Goal: Task Accomplishment & Management: Use online tool/utility

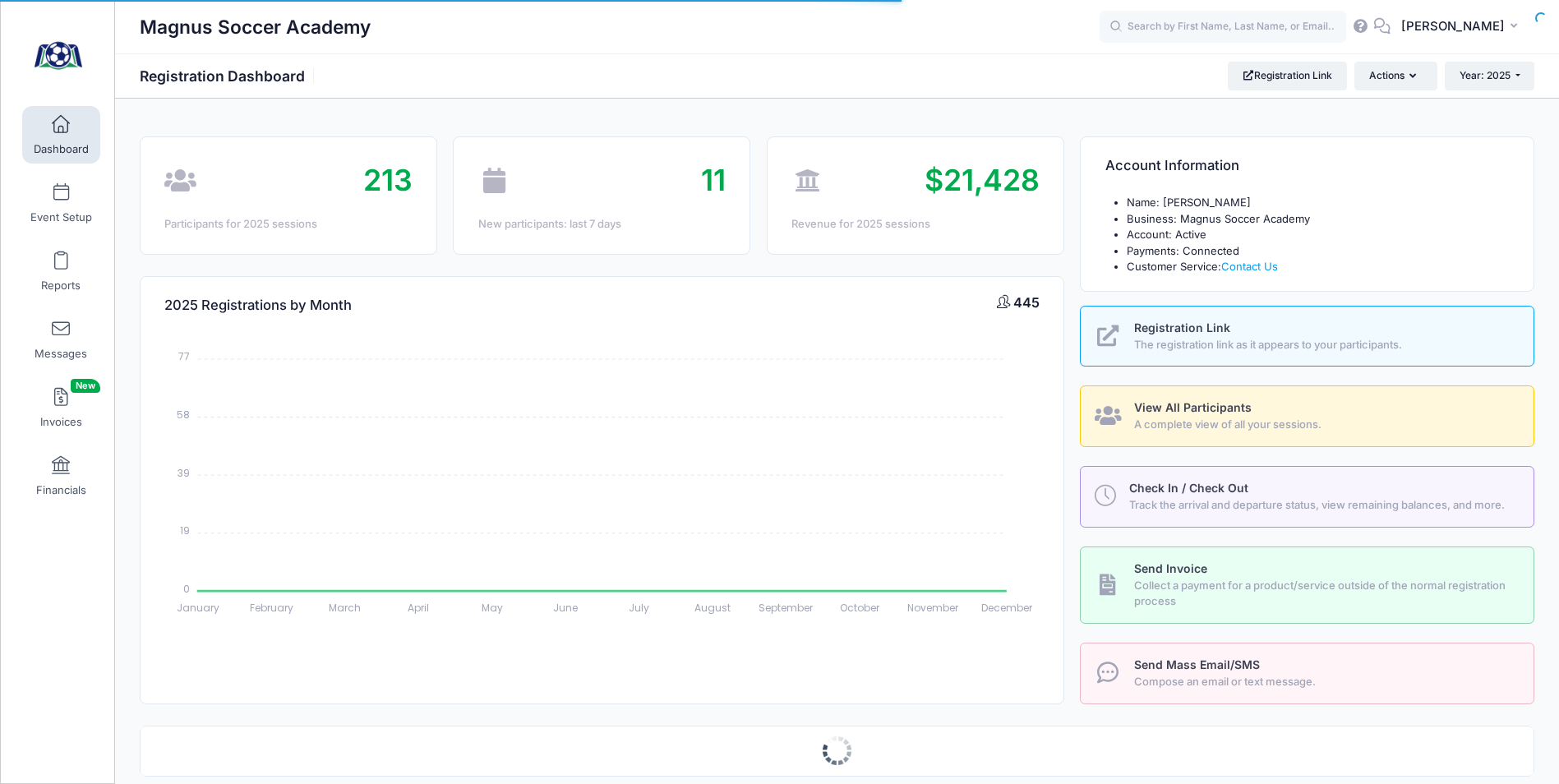
select select
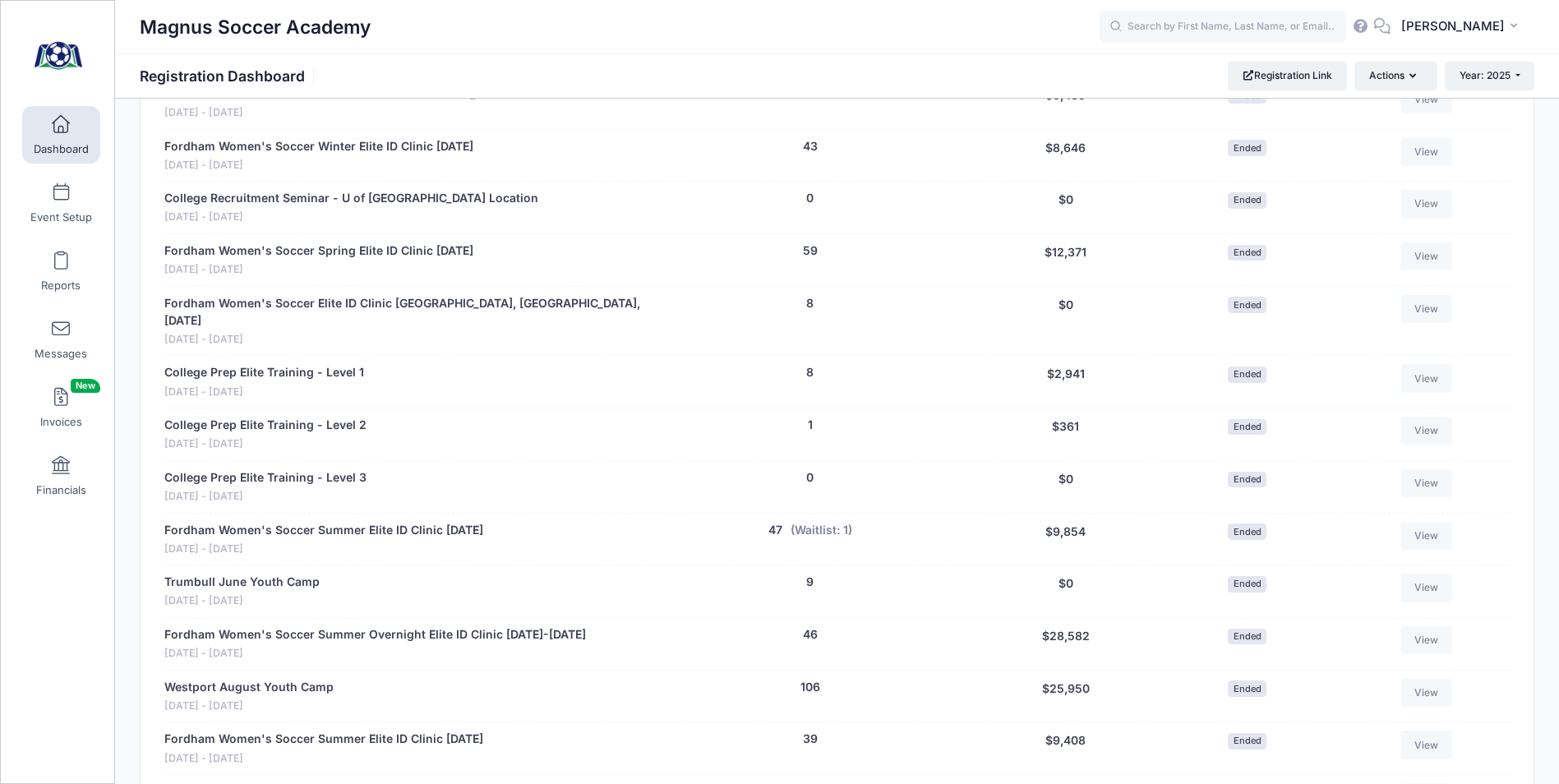
scroll to position [739, 0]
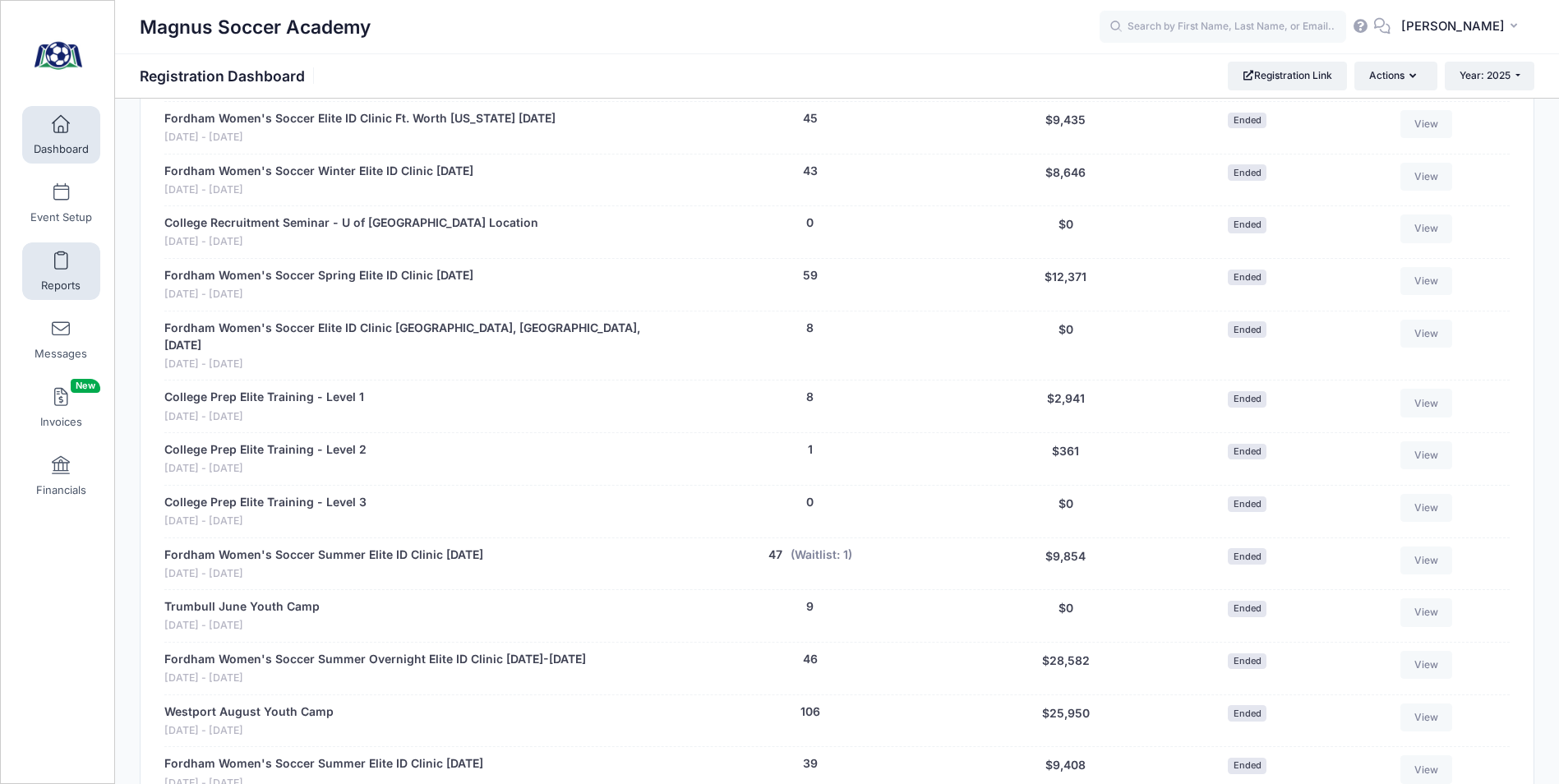
click at [60, 256] on span at bounding box center [60, 260] width 0 height 18
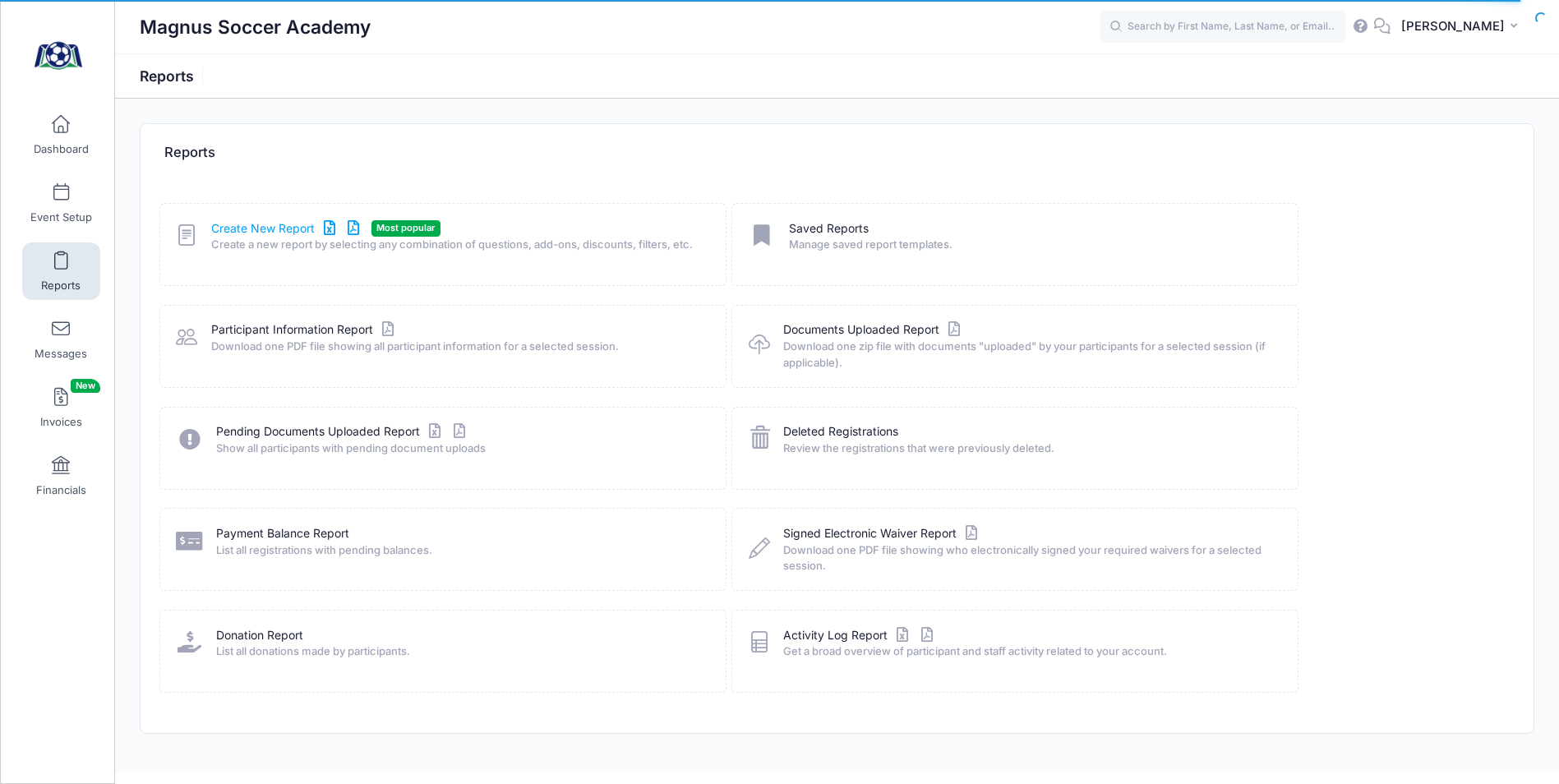
click at [250, 232] on link "Create New Report" at bounding box center [287, 229] width 152 height 17
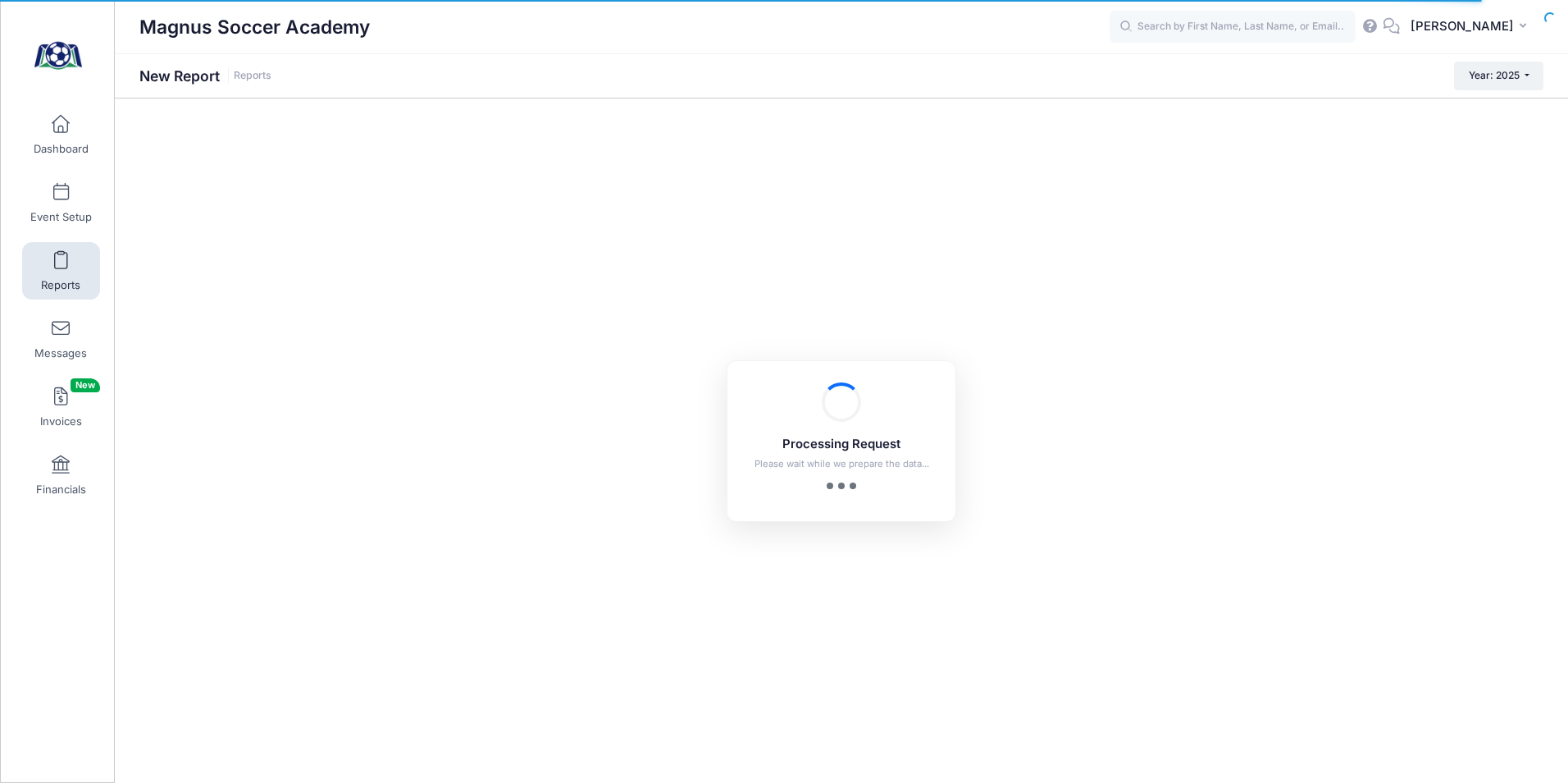
checkbox input "true"
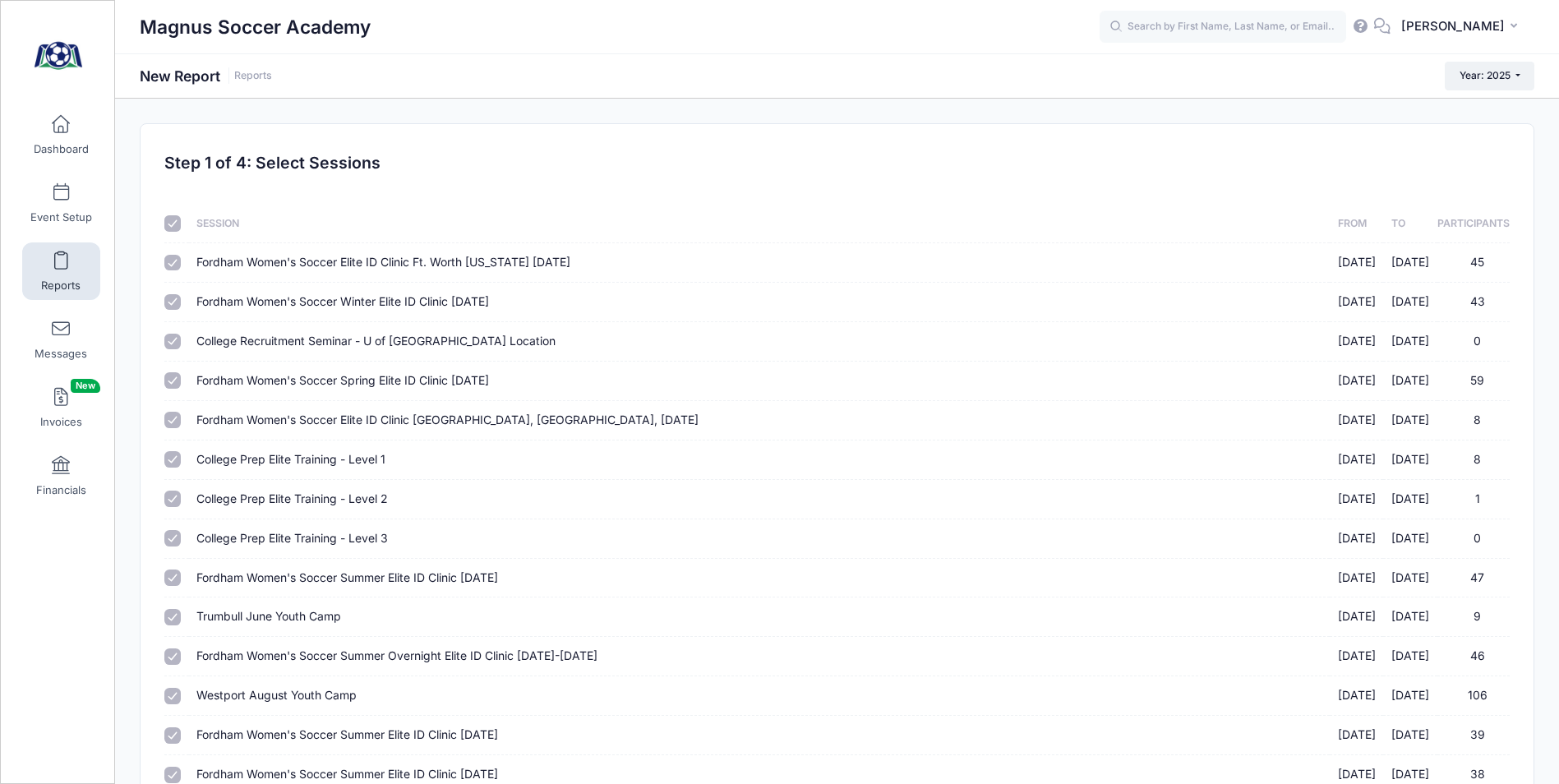
click at [181, 222] on div at bounding box center [174, 223] width 19 height 16
click at [175, 224] on input "checkbox" at bounding box center [172, 223] width 16 height 16
checkbox input "false"
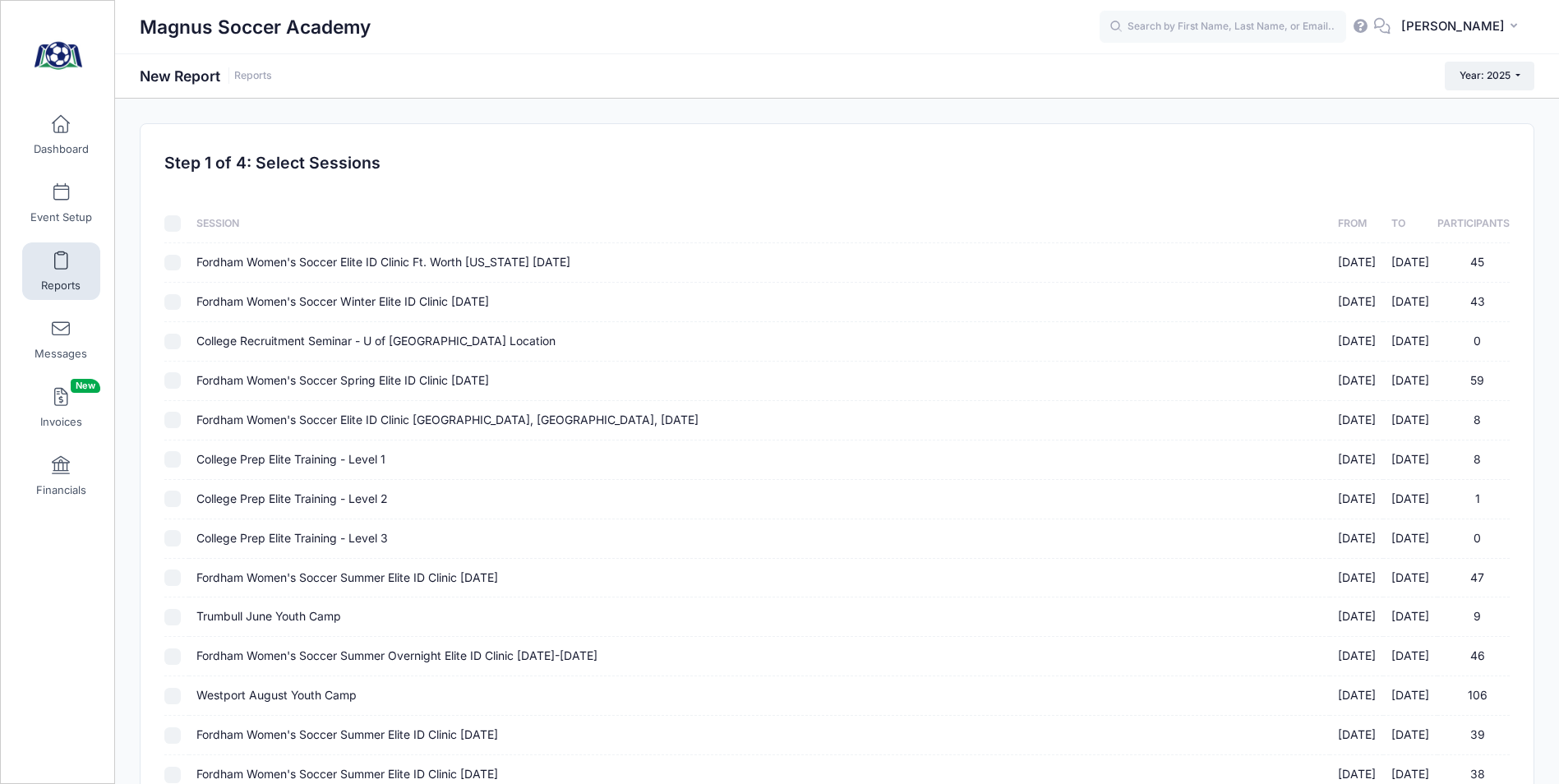
checkbox input "false"
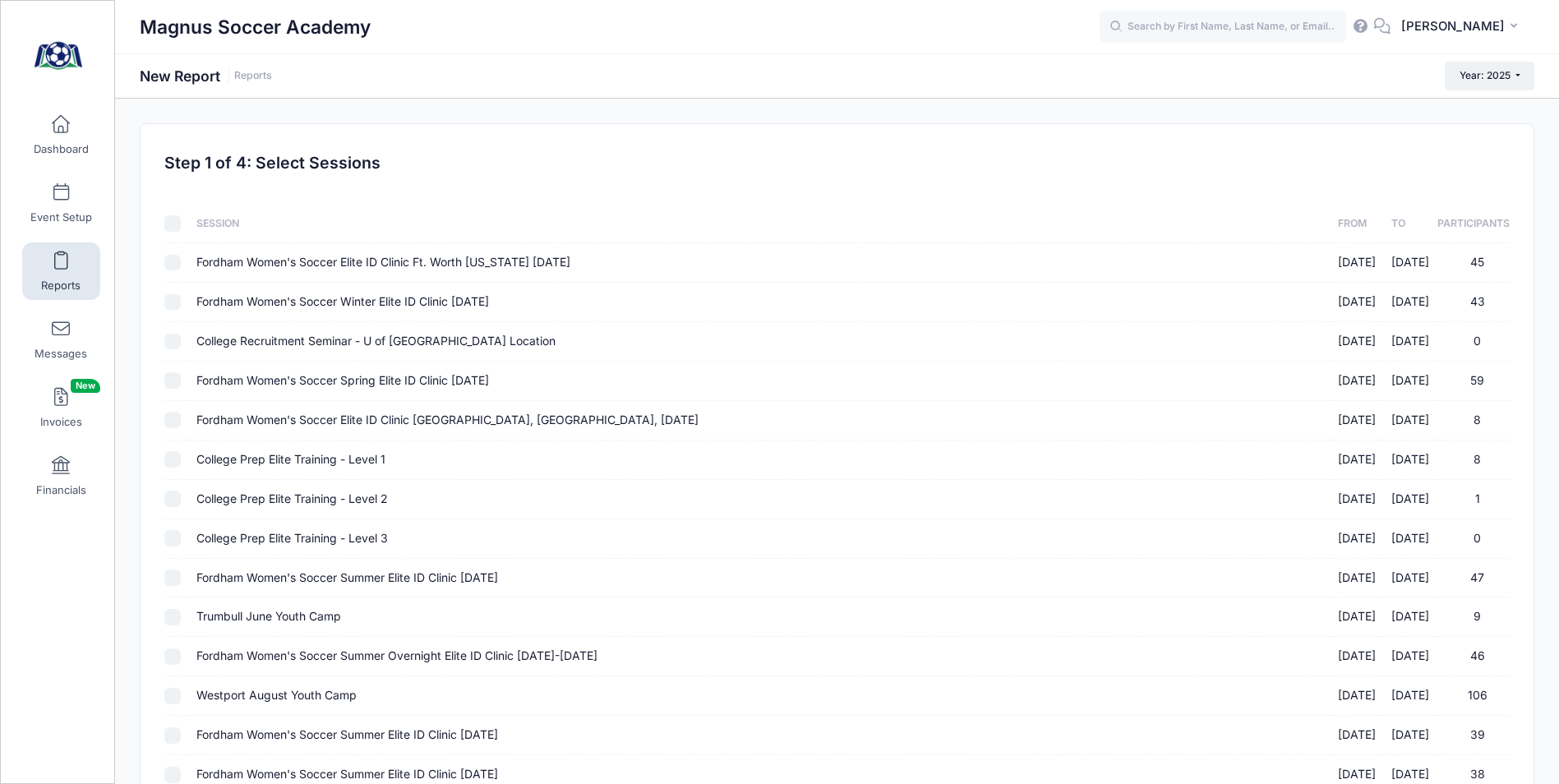
checkbox input "false"
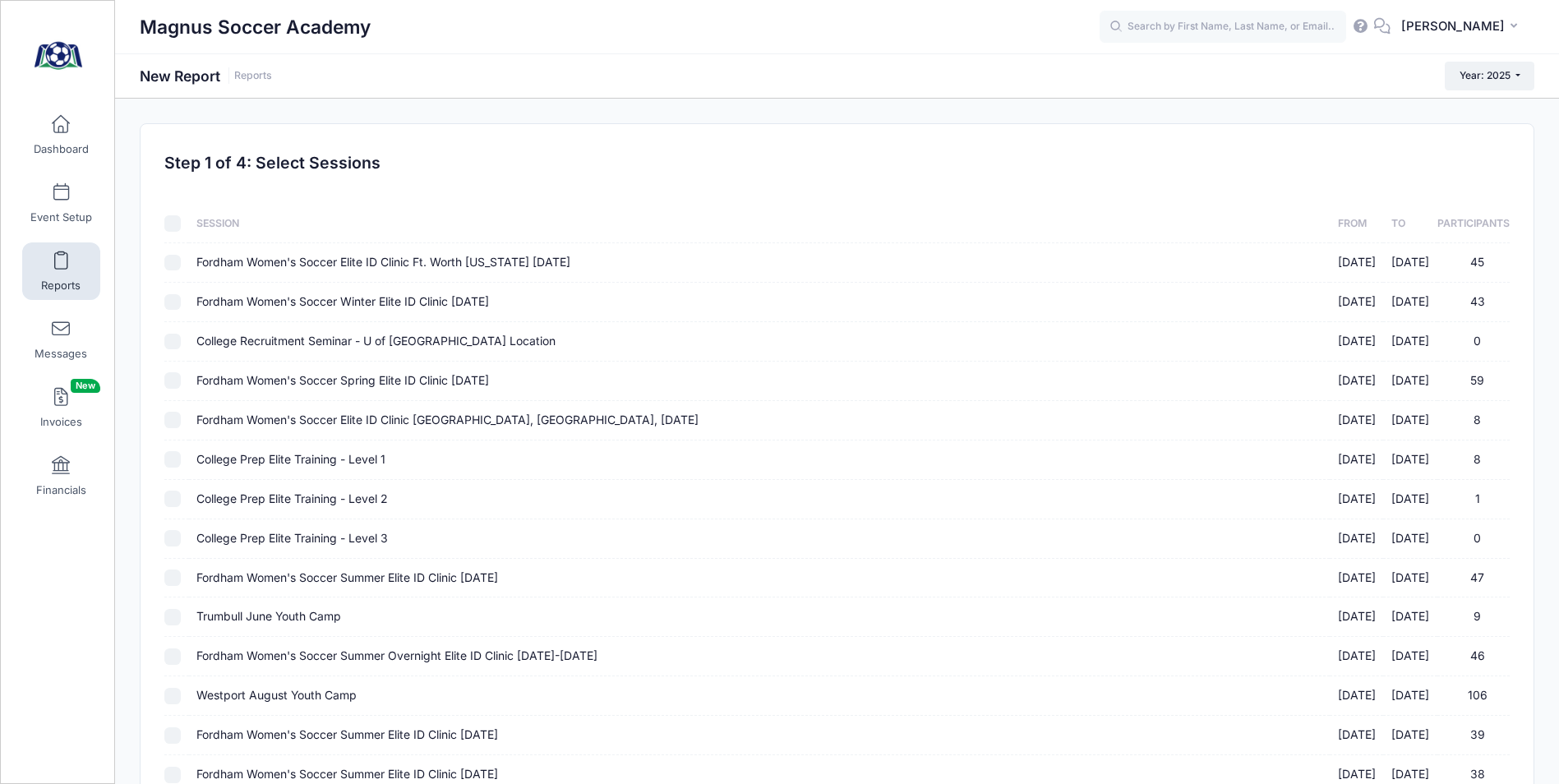
checkbox input "false"
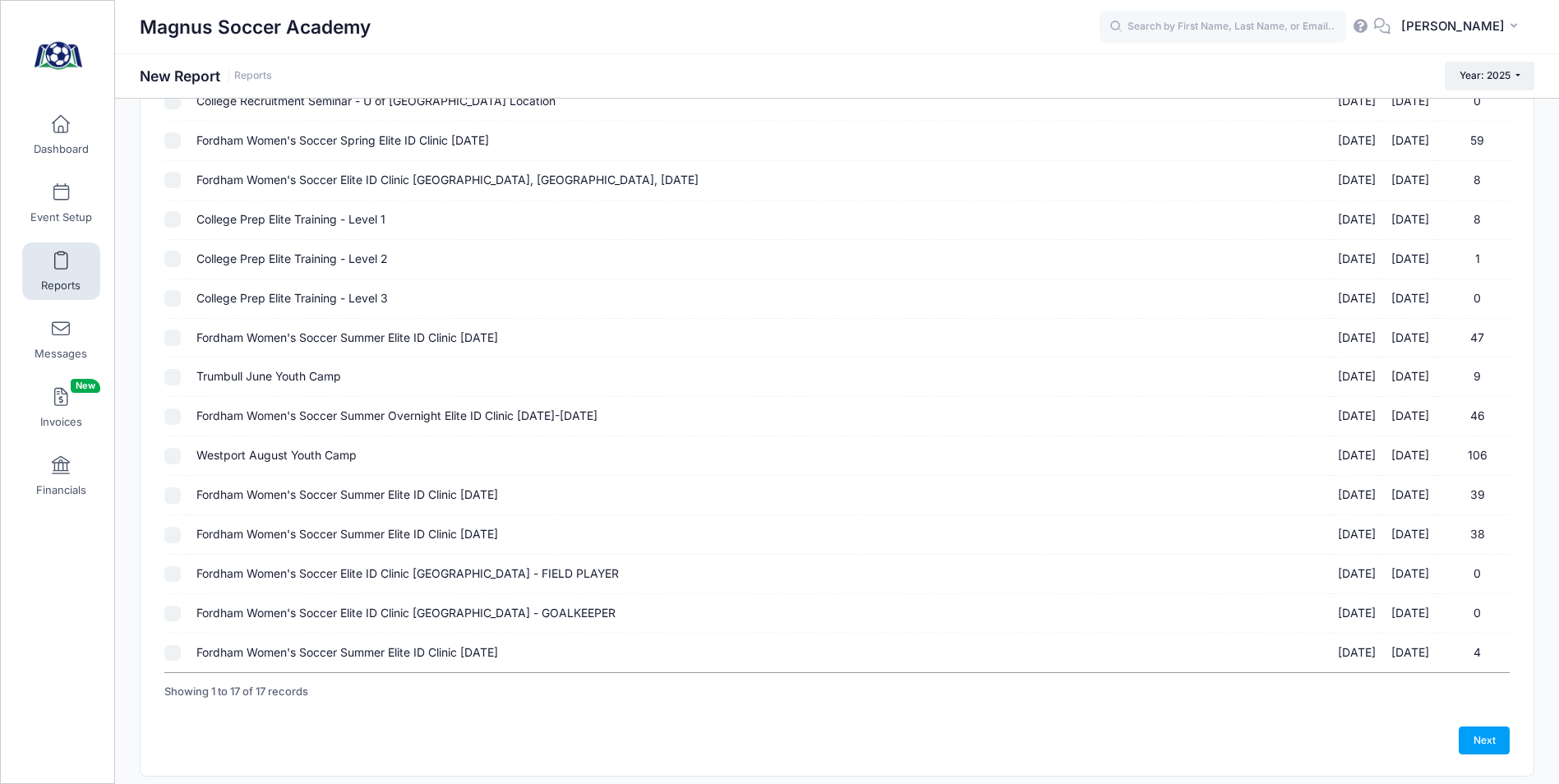
scroll to position [295, 0]
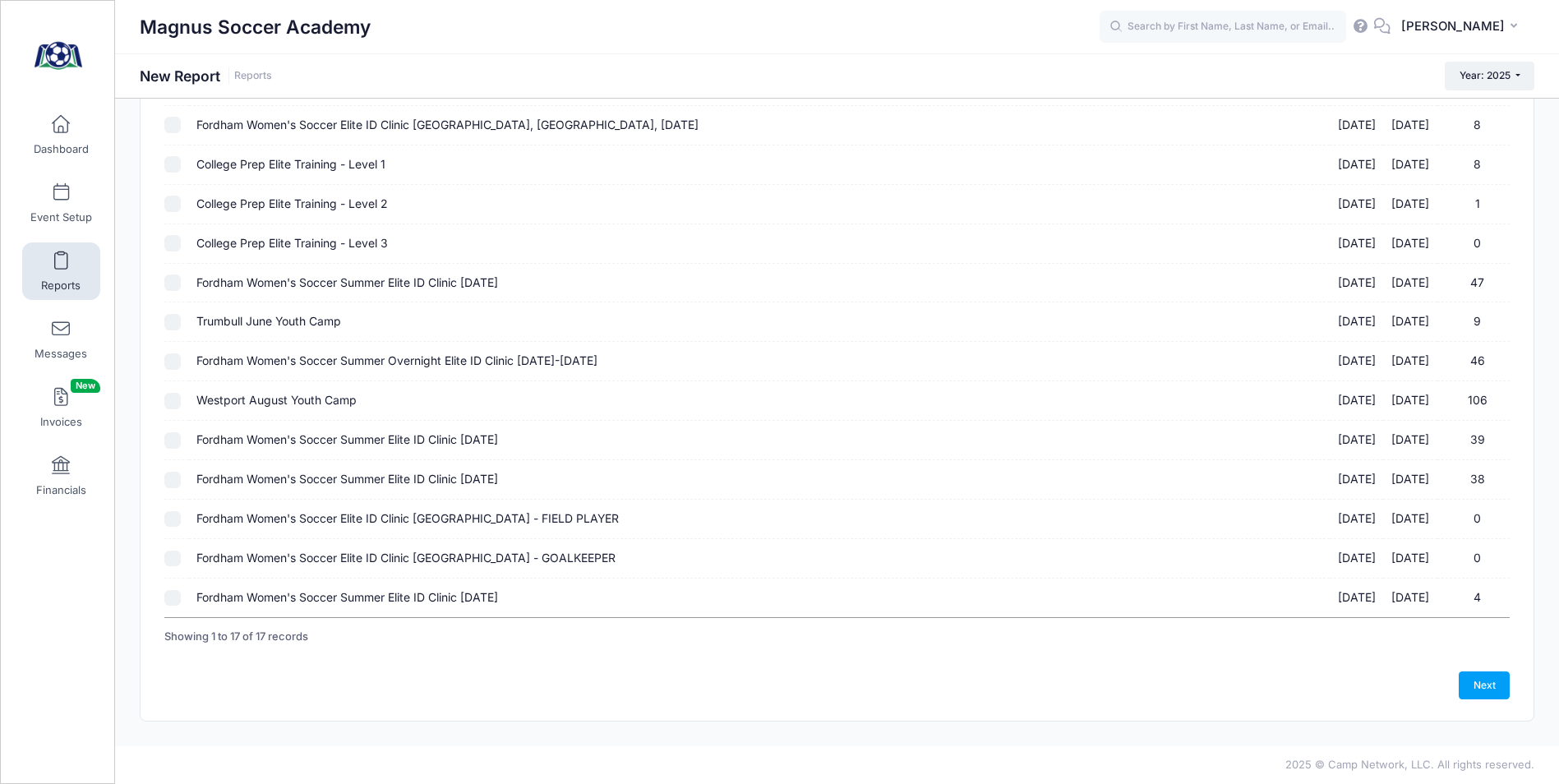
click at [169, 478] on input "Fordham Women's Soccer Summer Elite ID Clinic October 19th, 2025 10/19/2025 - 1…" at bounding box center [172, 479] width 16 height 16
checkbox input "true"
click at [1490, 674] on link "Next" at bounding box center [1484, 684] width 51 height 28
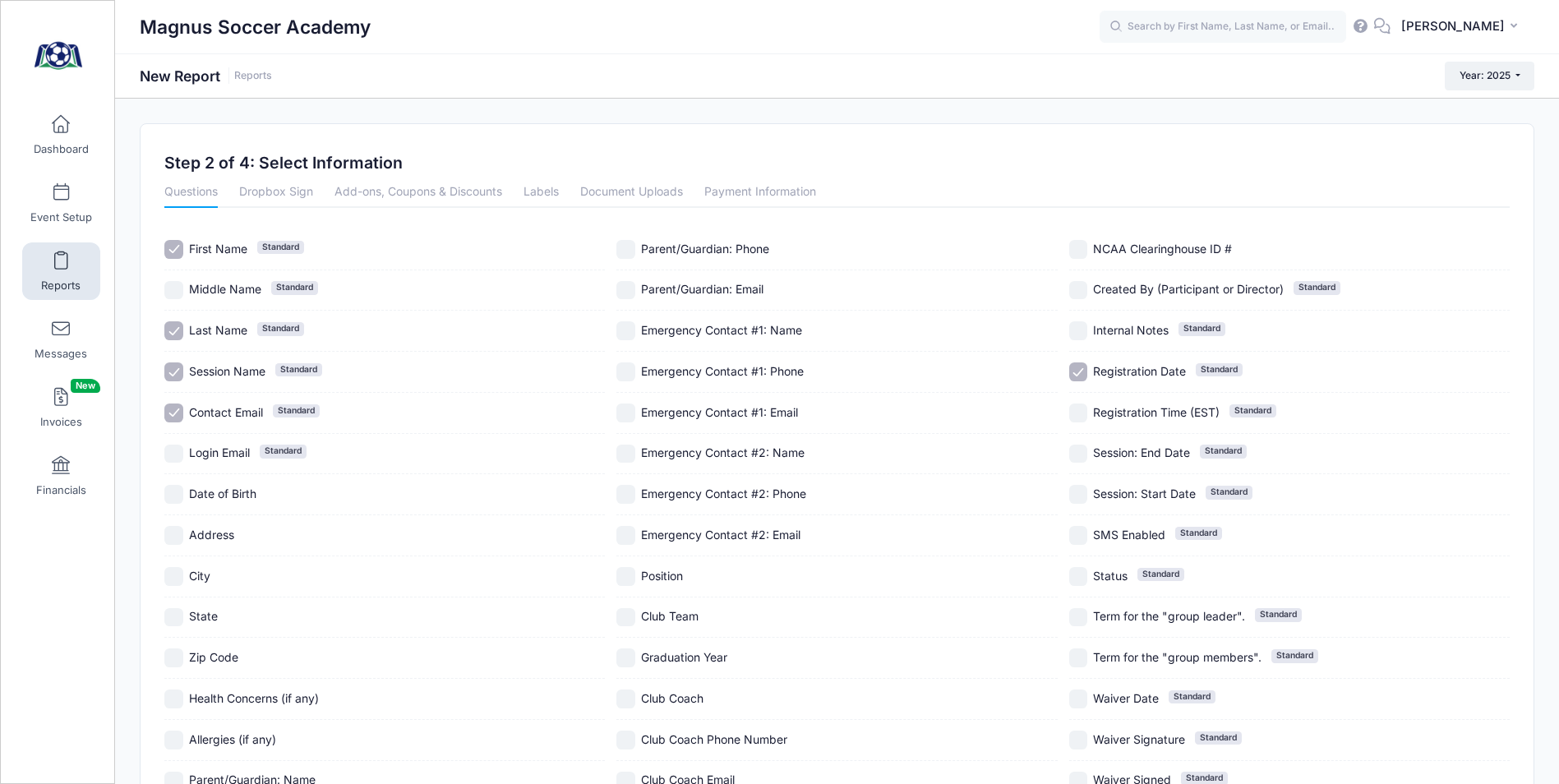
click at [175, 375] on input "Session Name Standard" at bounding box center [174, 372] width 19 height 19
checkbox input "false"
click at [170, 444] on input "Login Email Standard" at bounding box center [174, 454] width 19 height 19
checkbox input "true"
click at [178, 580] on input "City" at bounding box center [174, 576] width 19 height 19
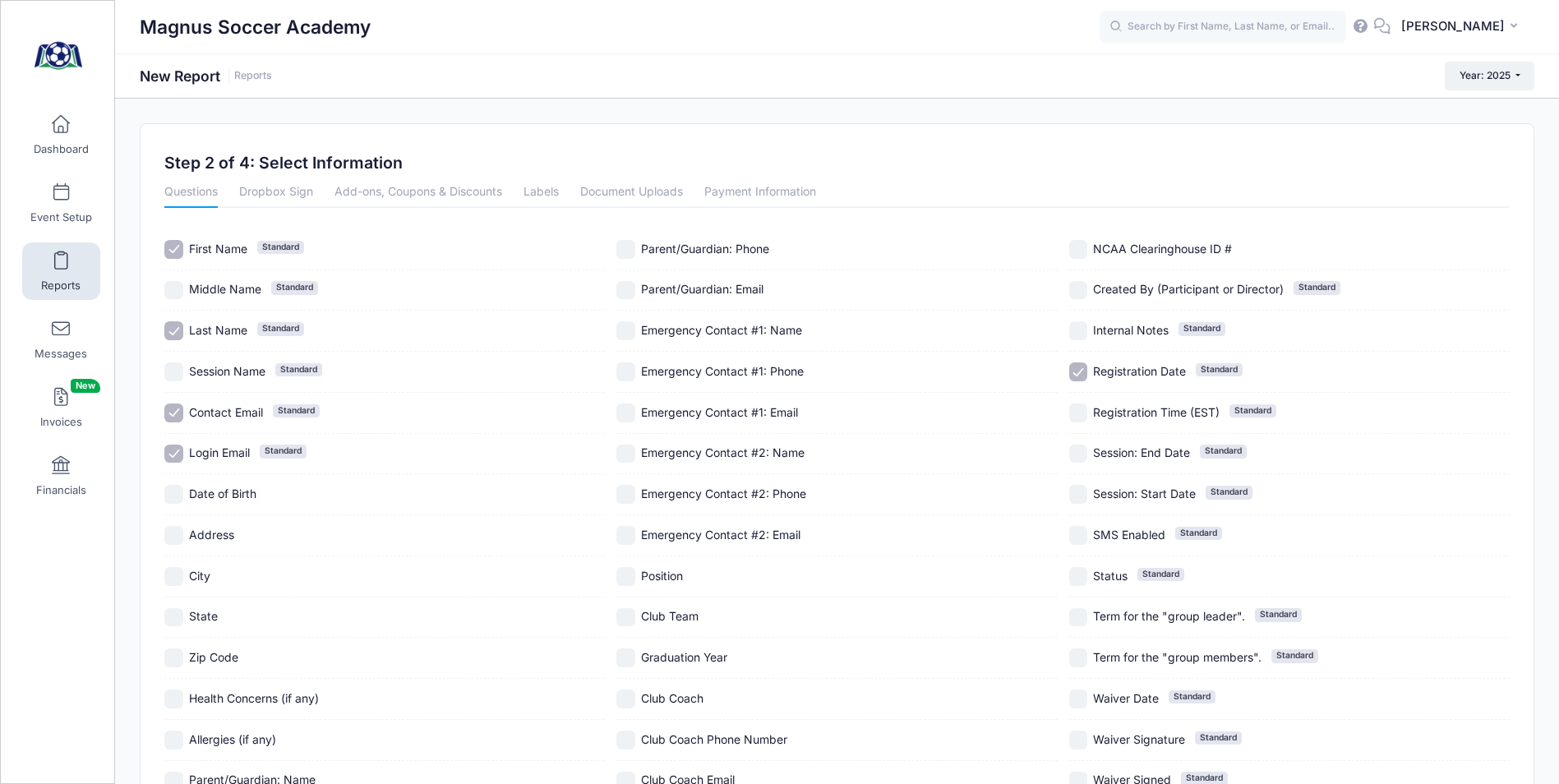
checkbox input "true"
click at [179, 615] on input "State" at bounding box center [174, 617] width 19 height 19
checkbox input "true"
click at [629, 294] on input "Parent/Guardian: Email" at bounding box center [626, 290] width 19 height 19
checkbox input "true"
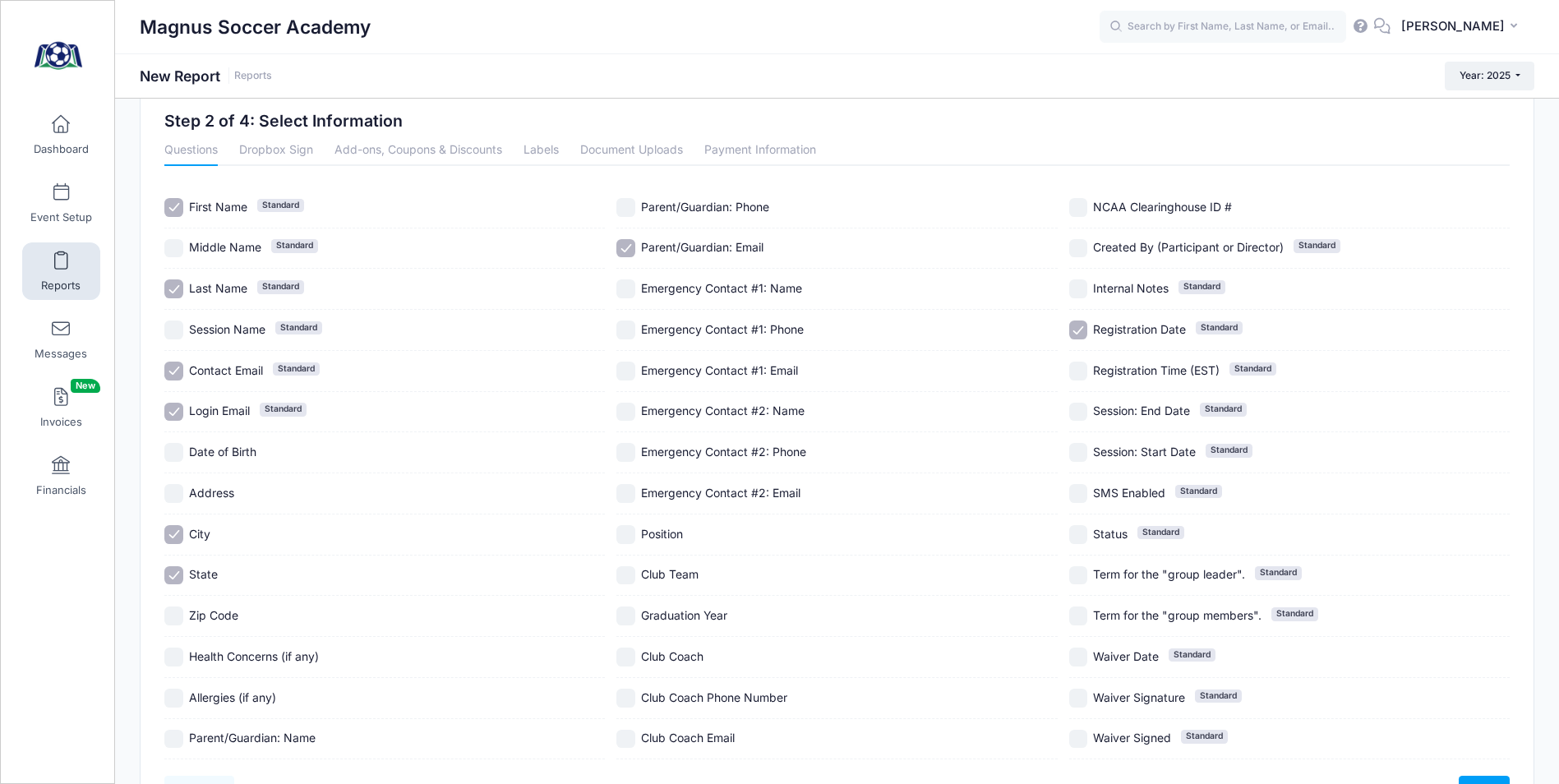
scroll to position [82, 0]
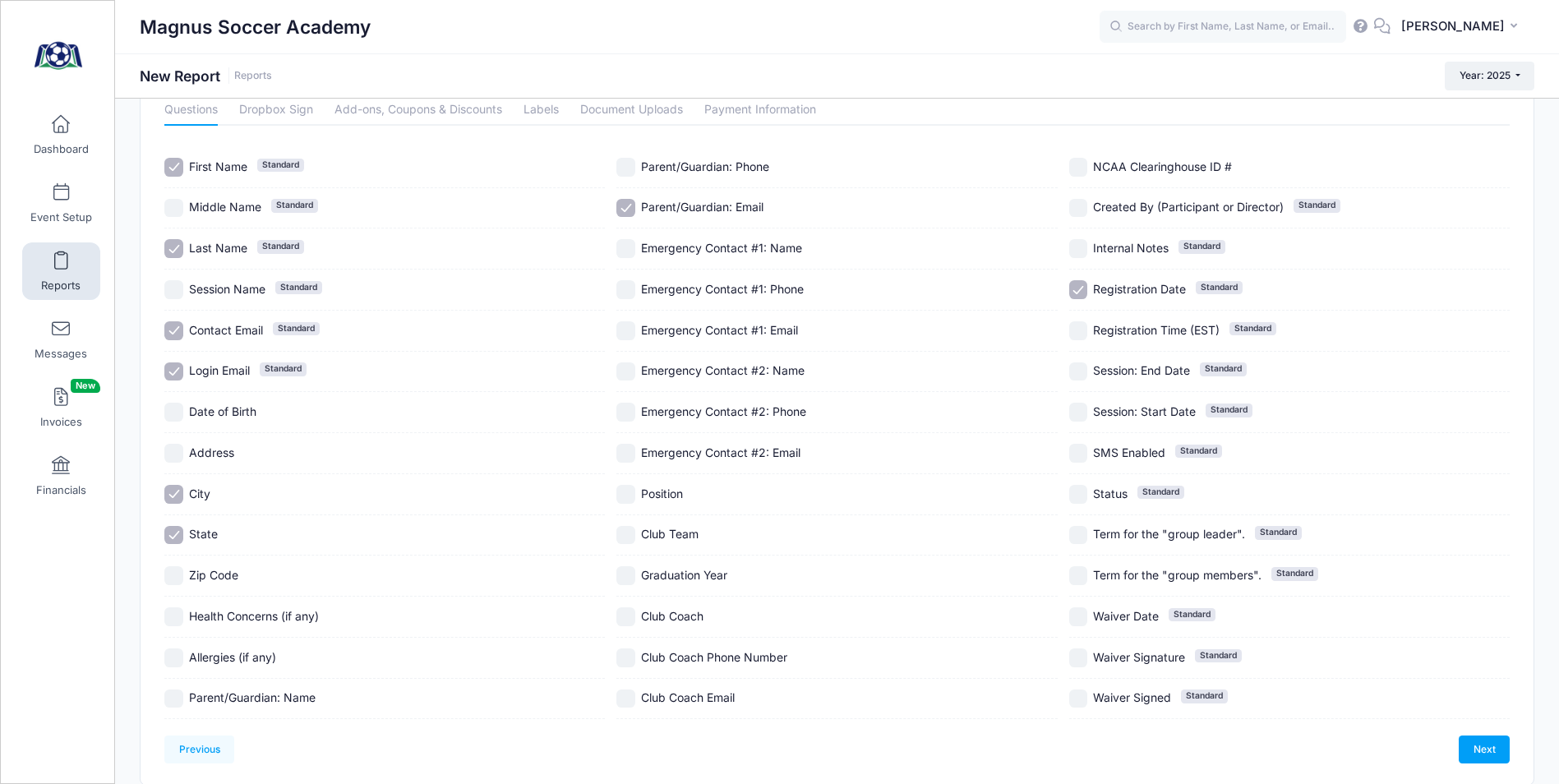
click at [620, 497] on input "Position" at bounding box center [626, 494] width 19 height 19
checkbox input "true"
click at [622, 534] on input "Club Team" at bounding box center [626, 535] width 19 height 19
checkbox input "true"
click at [626, 577] on input "Graduation Year" at bounding box center [626, 575] width 19 height 19
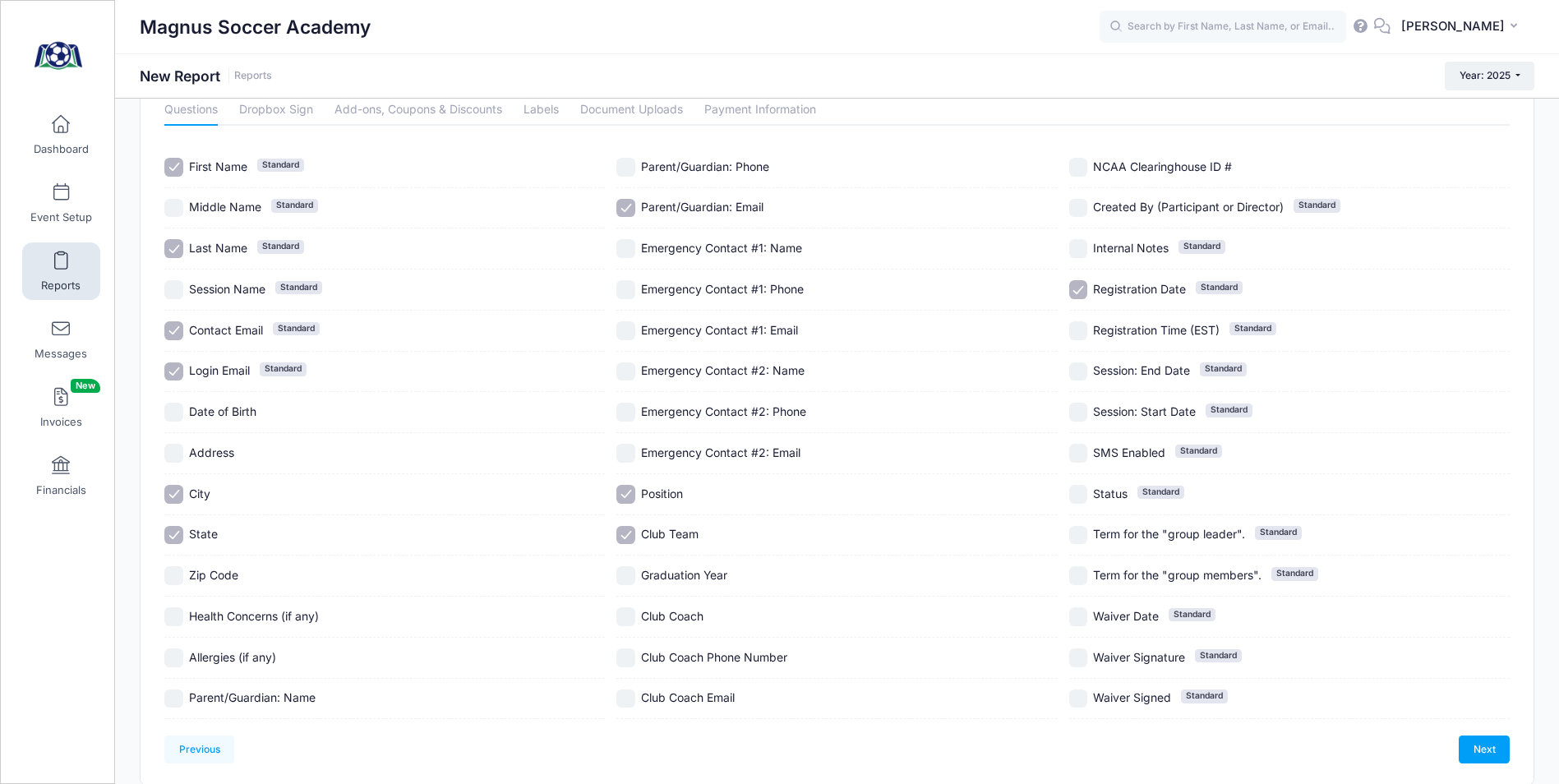
checkbox input "true"
click at [1081, 284] on input "Registration Date Standard" at bounding box center [1078, 289] width 19 height 19
checkbox input "false"
click at [1476, 749] on link "Next" at bounding box center [1484, 749] width 51 height 28
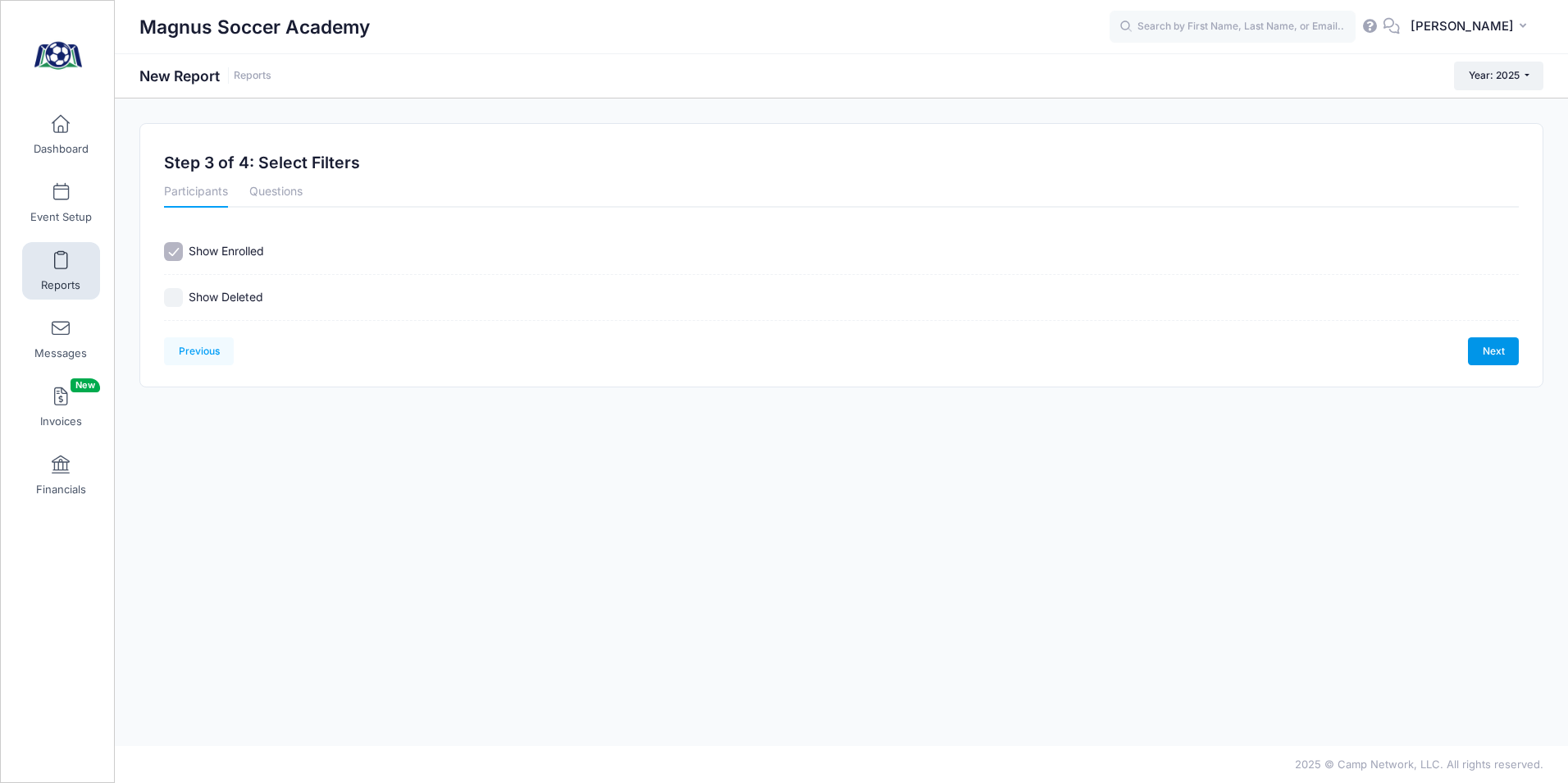
click at [1511, 343] on link "Next" at bounding box center [1493, 351] width 51 height 28
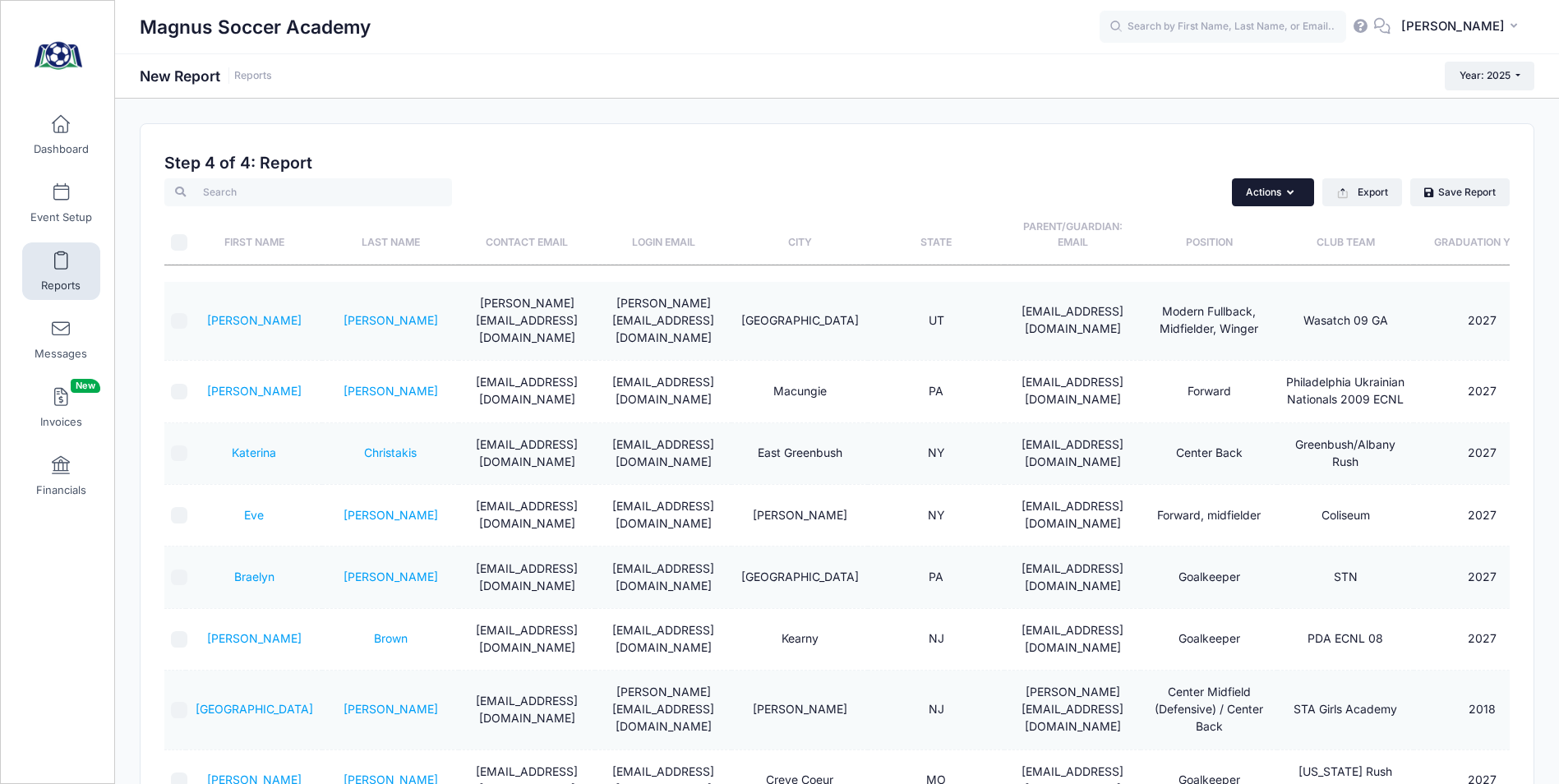
click at [1267, 192] on button "Actions" at bounding box center [1273, 192] width 82 height 28
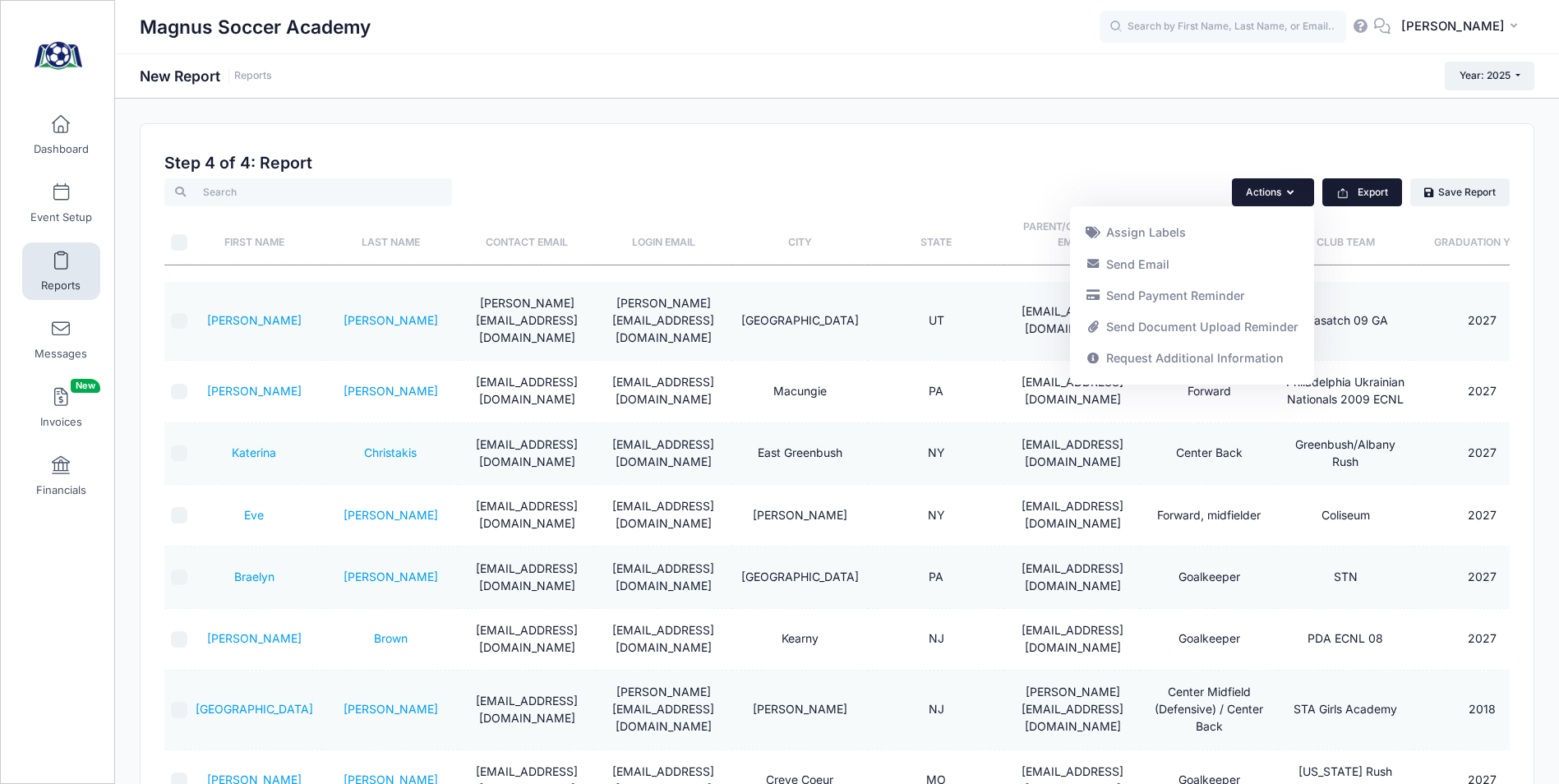
click at [1384, 197] on button "Export" at bounding box center [1362, 192] width 80 height 28
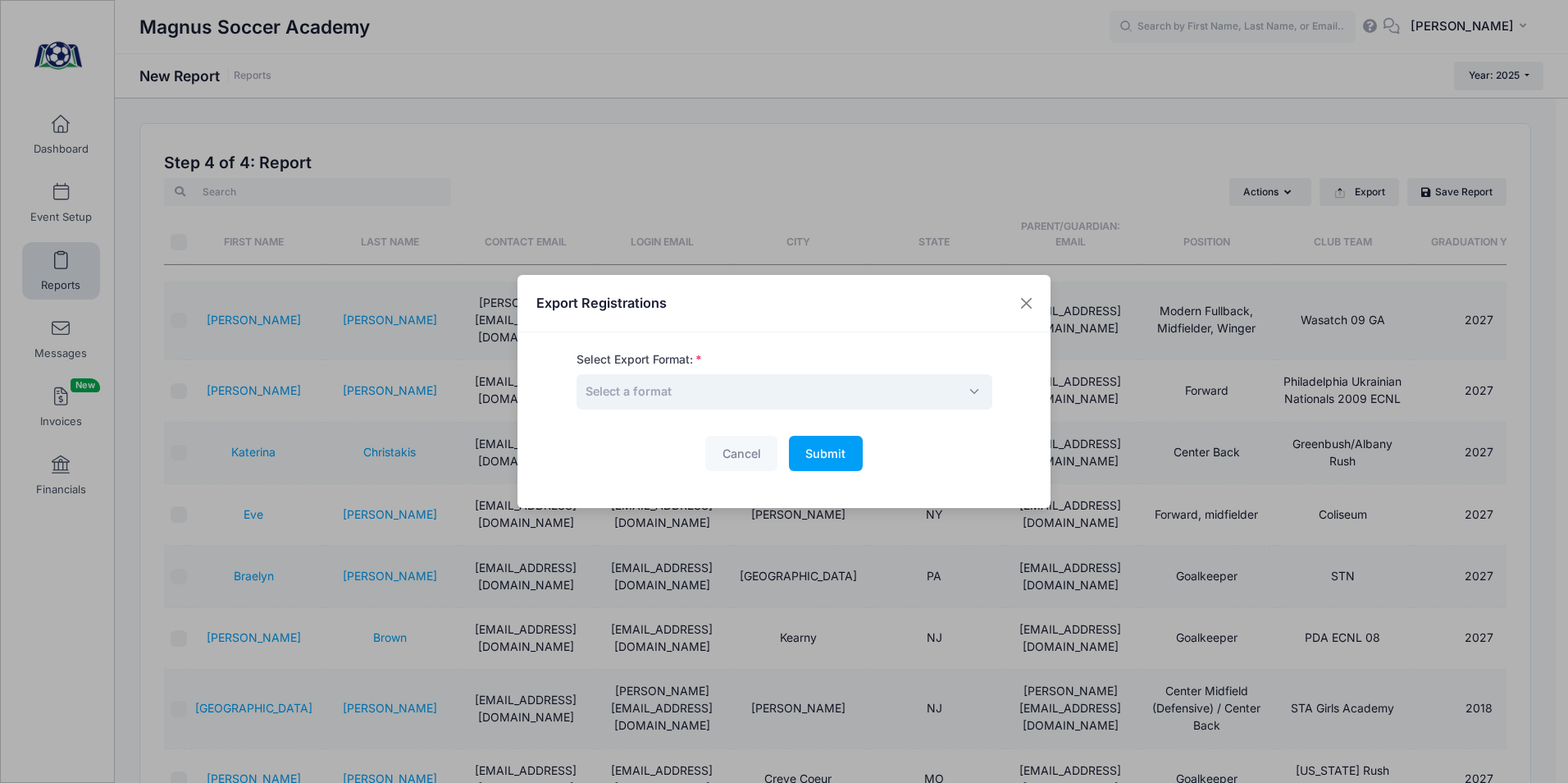
click at [738, 400] on span "Select a format" at bounding box center [784, 391] width 416 height 35
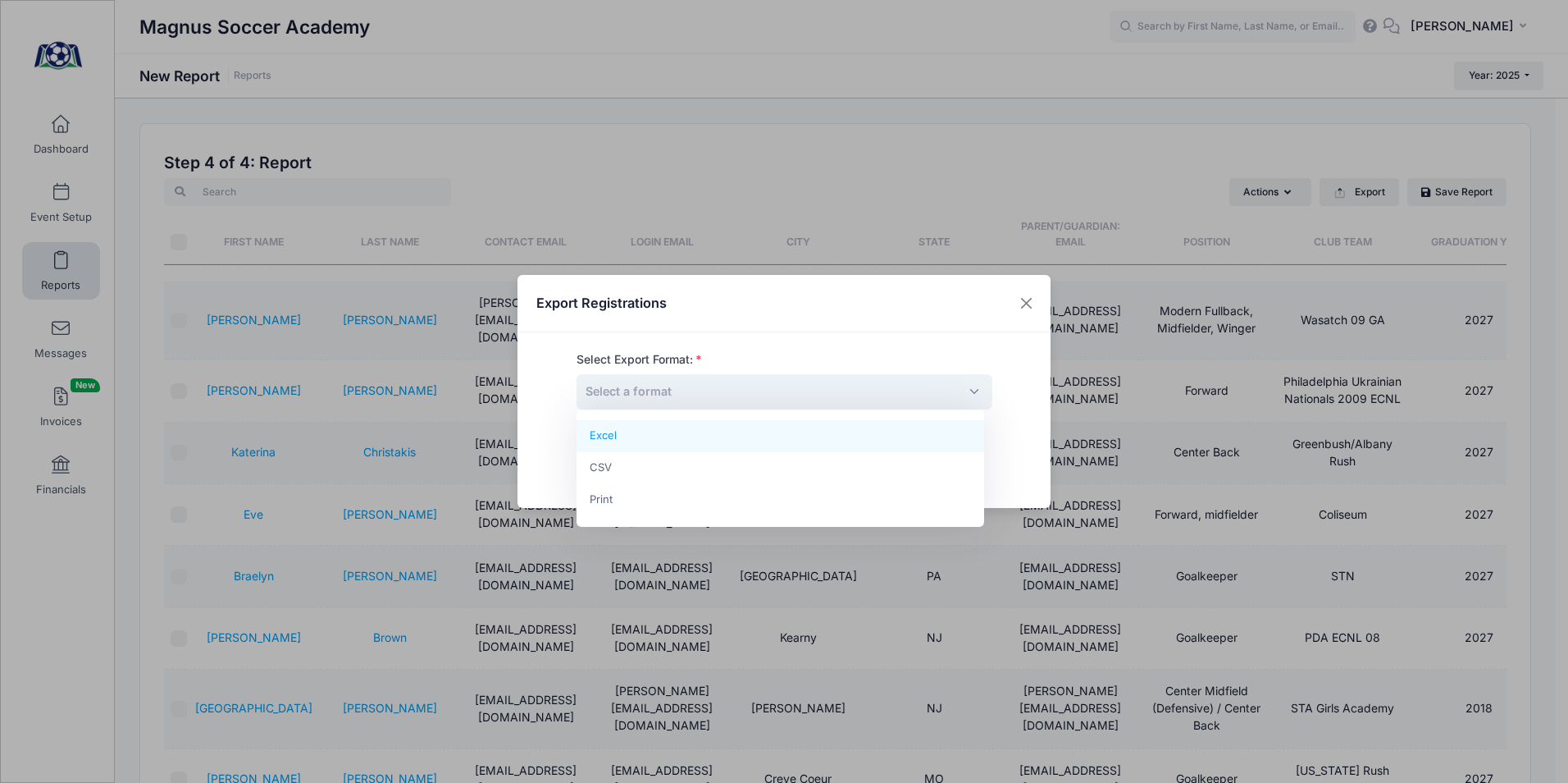
select select "excel"
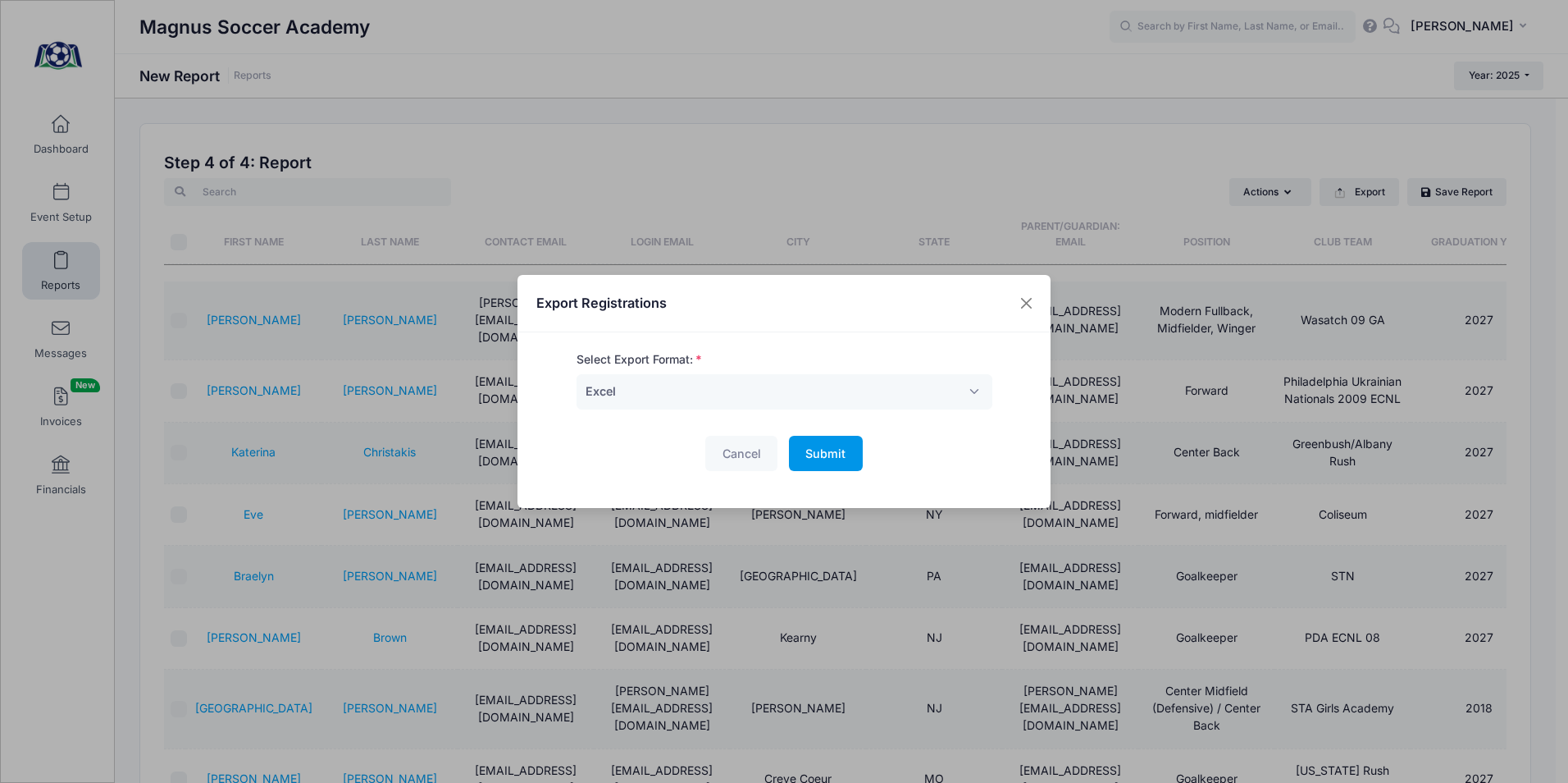
click at [834, 451] on span "Submit" at bounding box center [825, 453] width 40 height 14
